Goal: Task Accomplishment & Management: Manage account settings

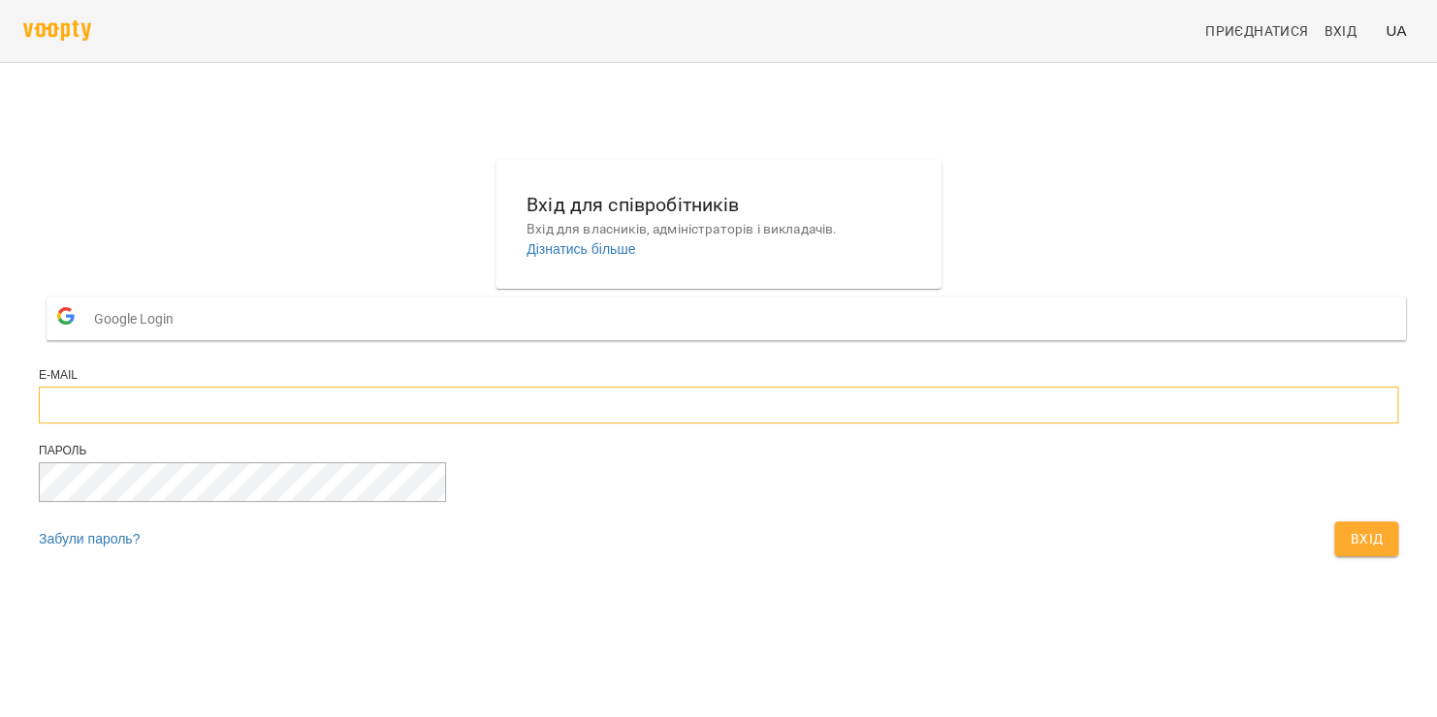
type input "**********"
click at [1334, 556] on button "Вхід" at bounding box center [1366, 538] width 64 height 35
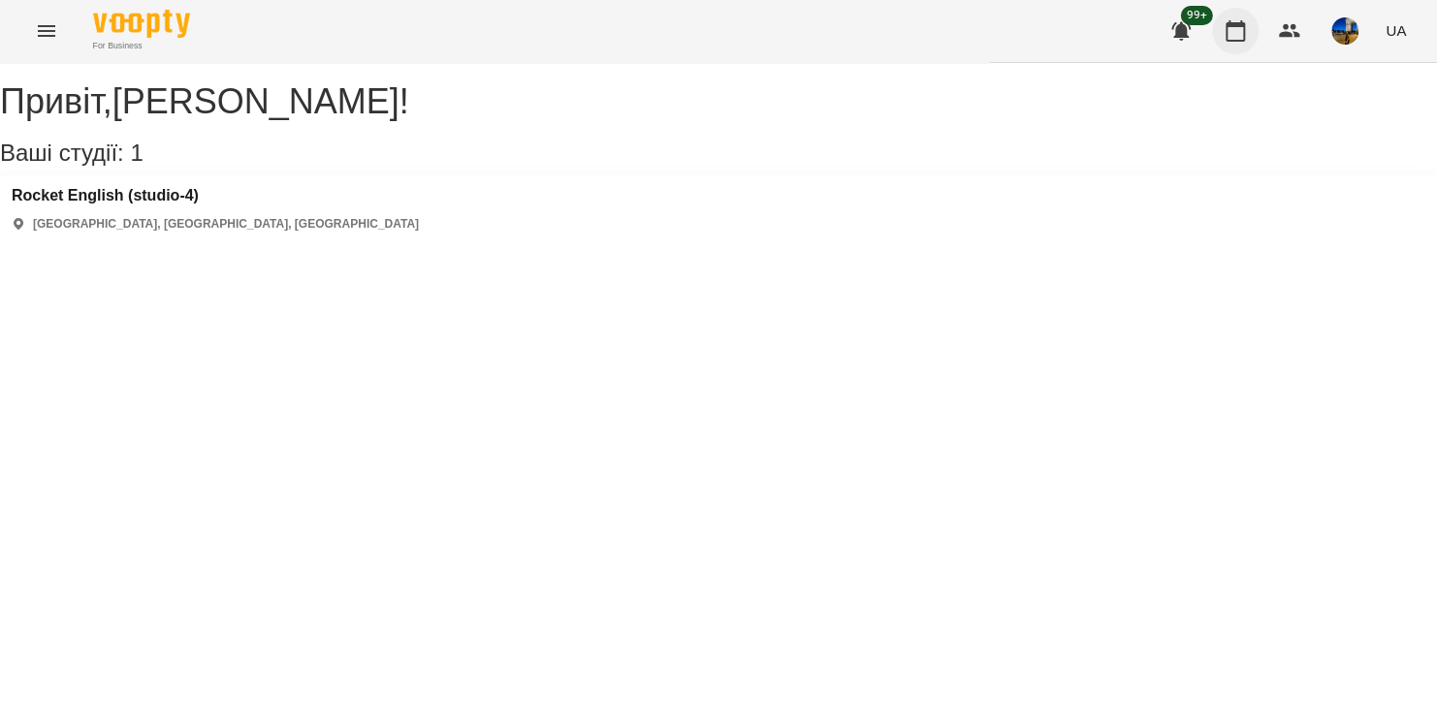
click at [1238, 32] on icon "button" at bounding box center [1234, 30] width 23 height 23
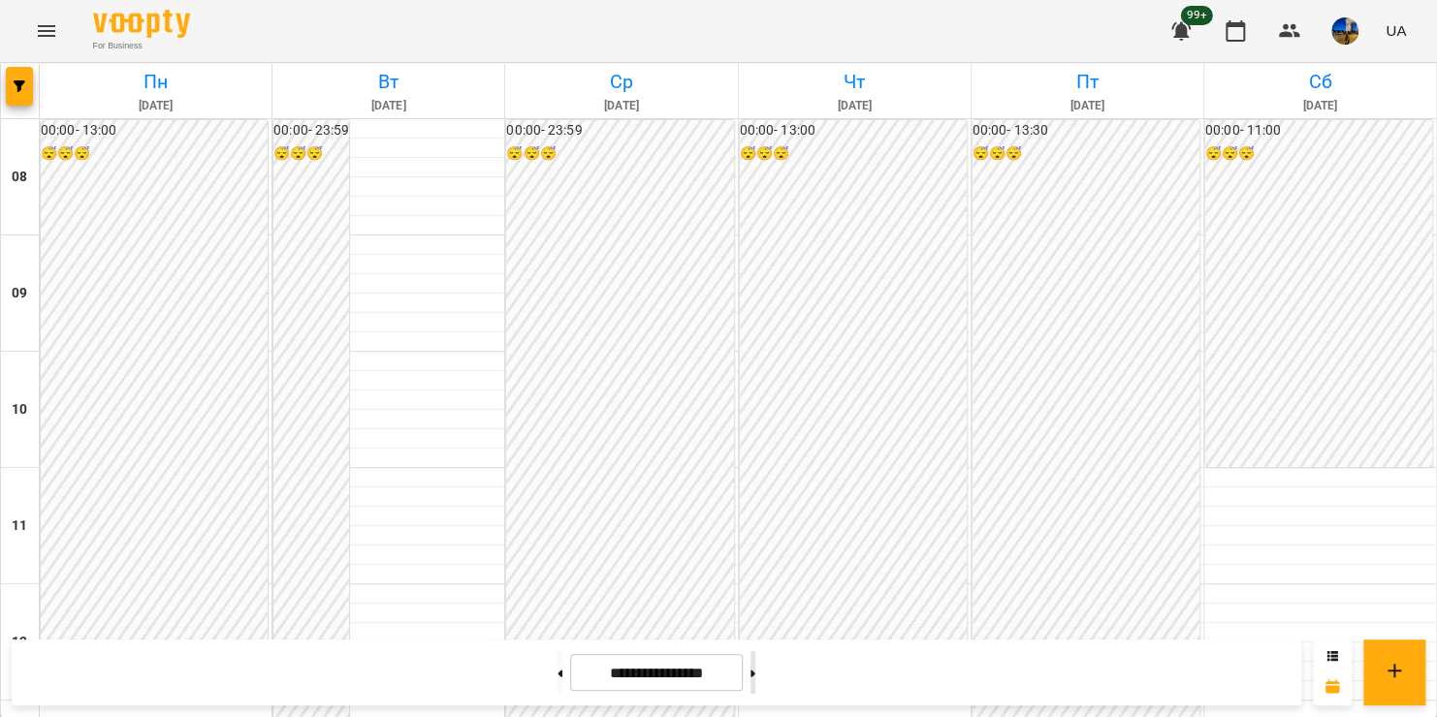
click at [755, 677] on button at bounding box center [752, 672] width 5 height 43
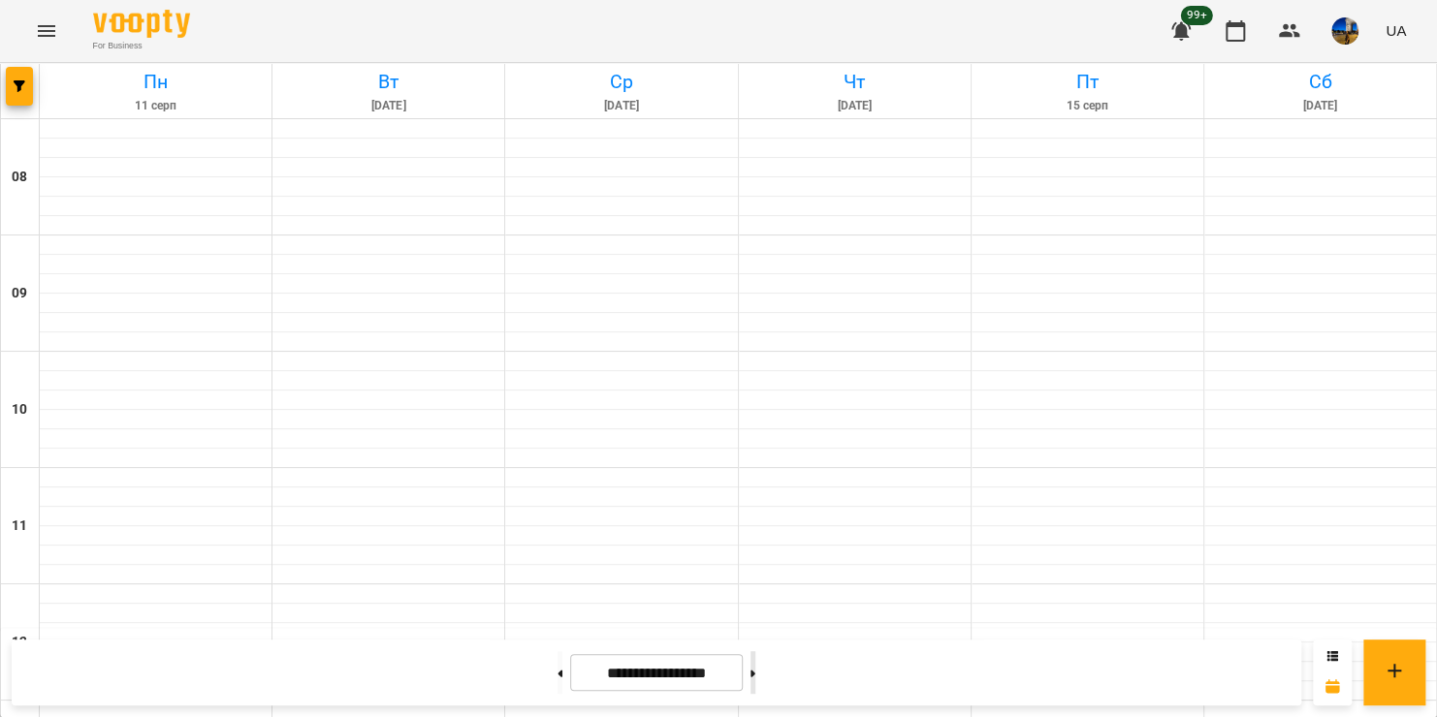
click at [755, 677] on button at bounding box center [752, 672] width 5 height 43
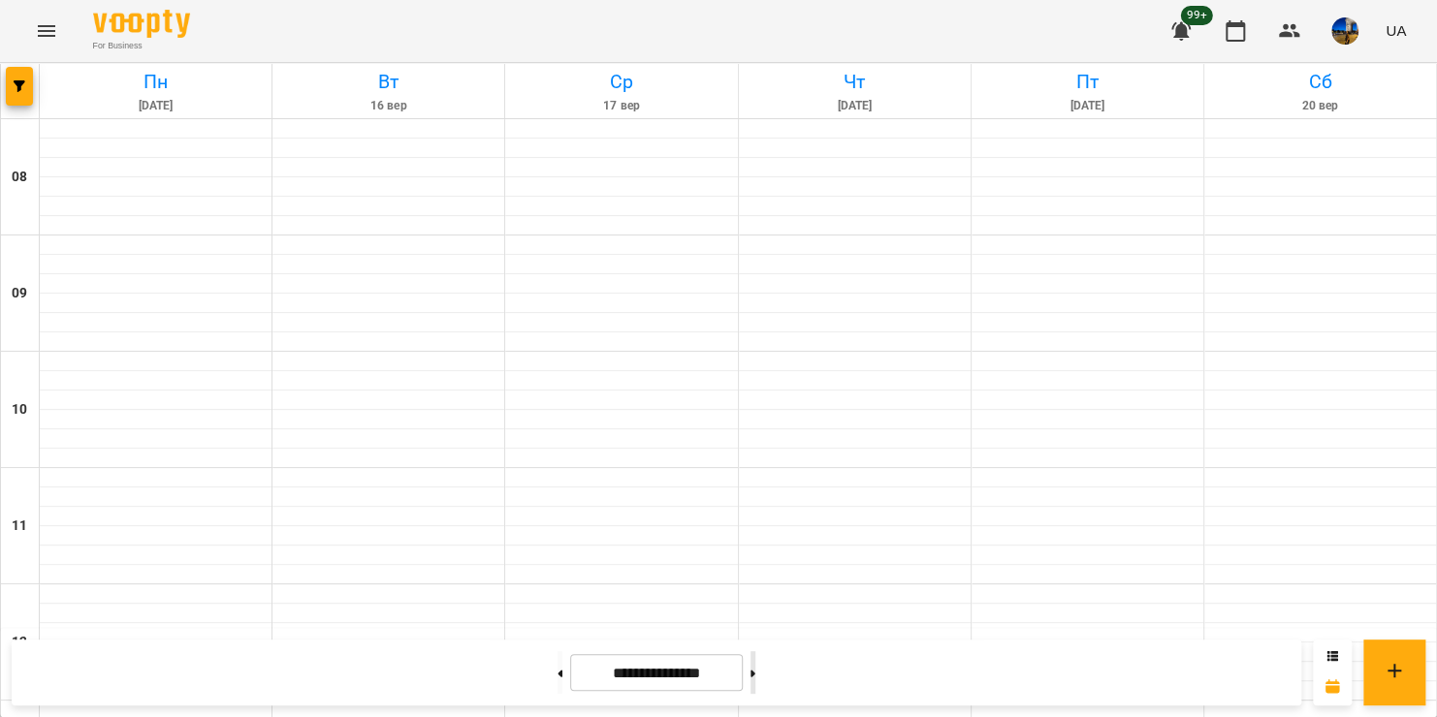
click at [755, 677] on button at bounding box center [752, 672] width 5 height 43
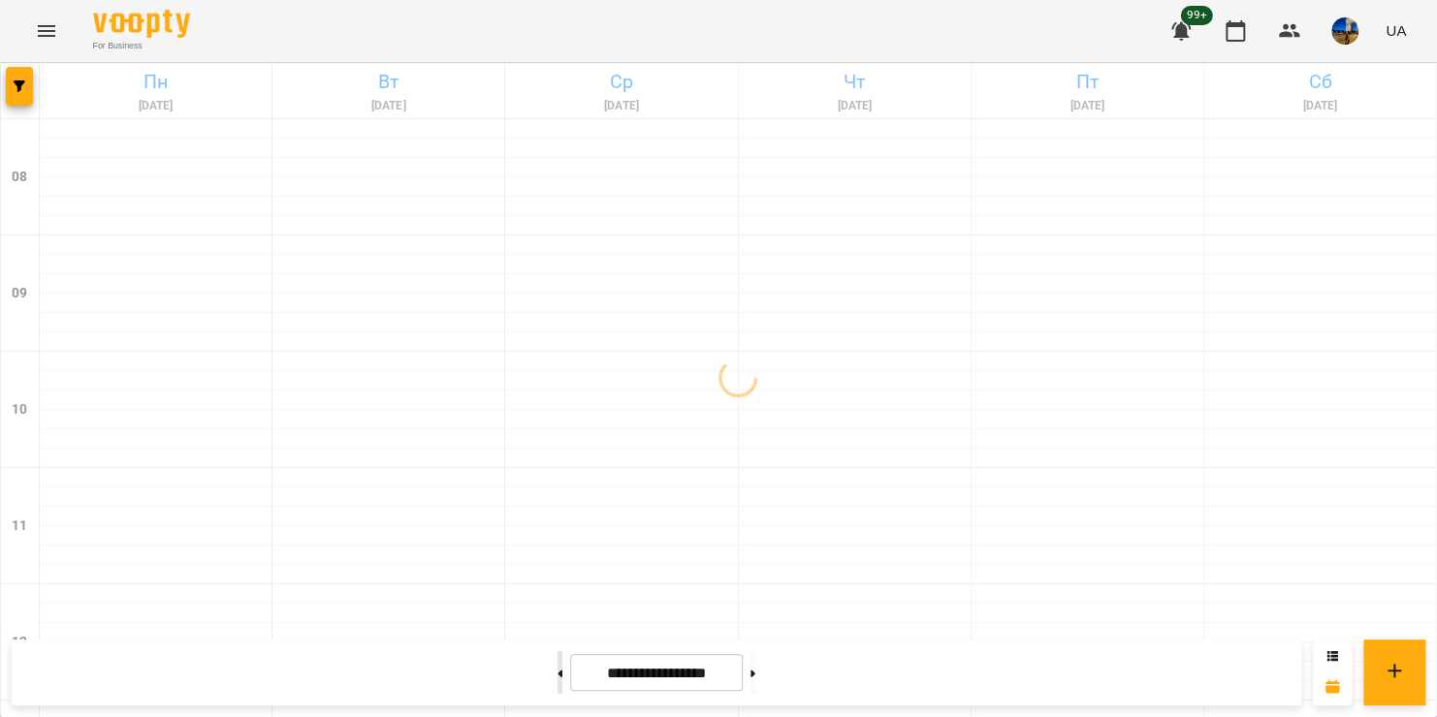
click at [557, 672] on button at bounding box center [559, 672] width 5 height 43
type input "**********"
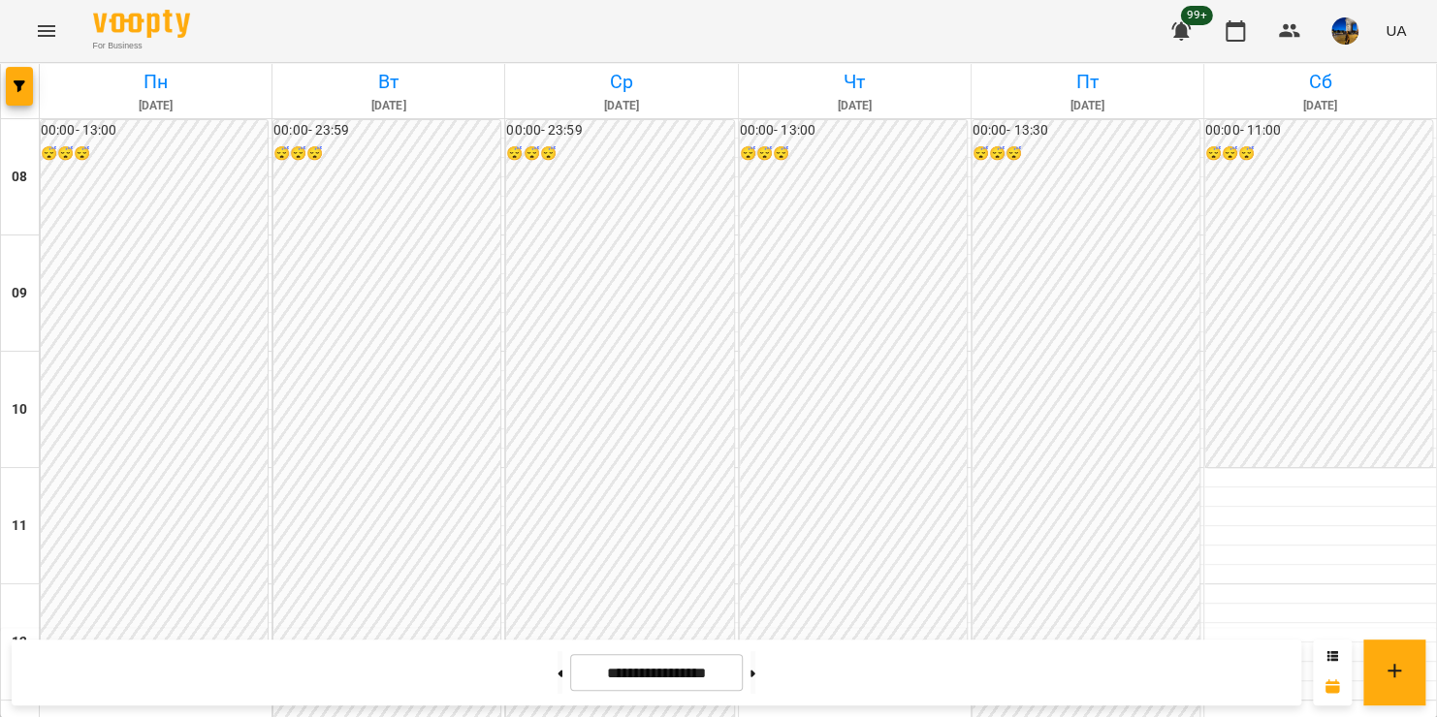
scroll to position [969, 0]
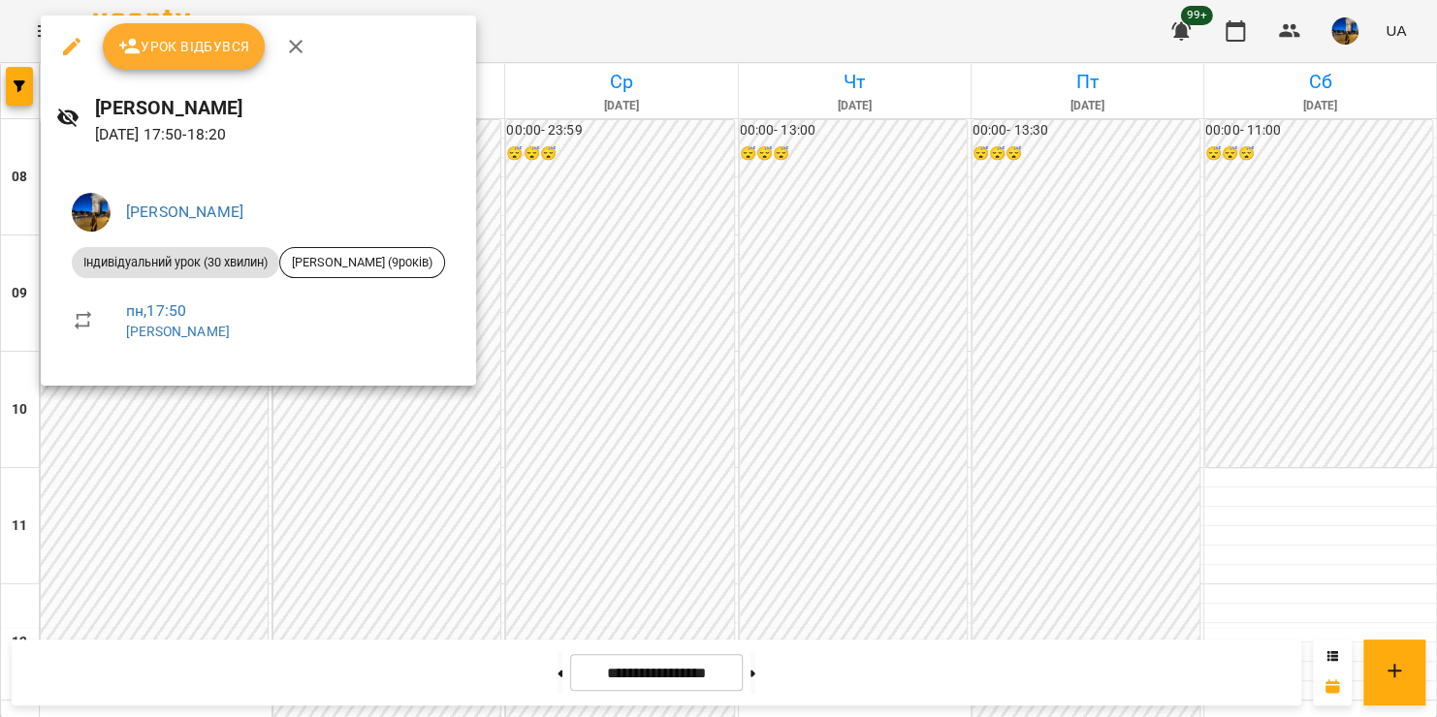
click at [559, 235] on div at bounding box center [718, 358] width 1437 height 717
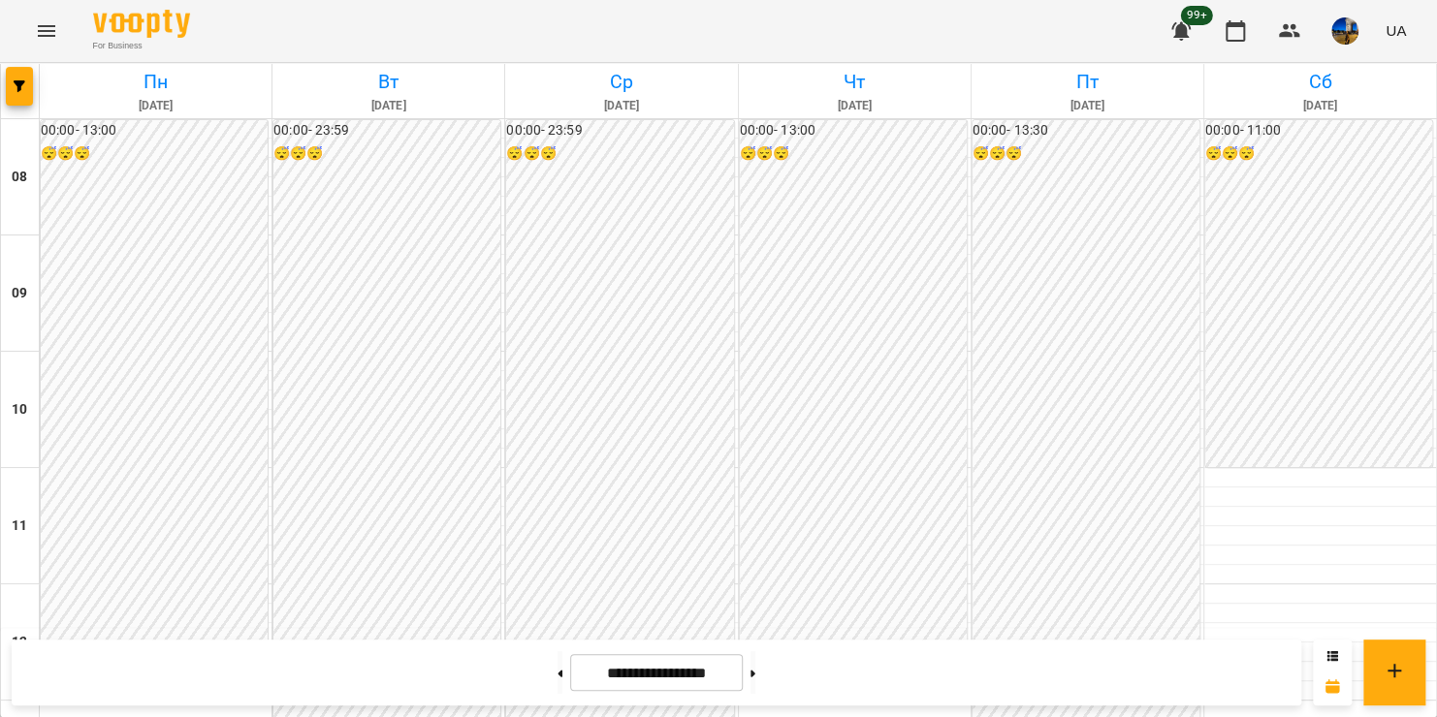
scroll to position [1000, 0]
